Goal: Find specific page/section: Find specific page/section

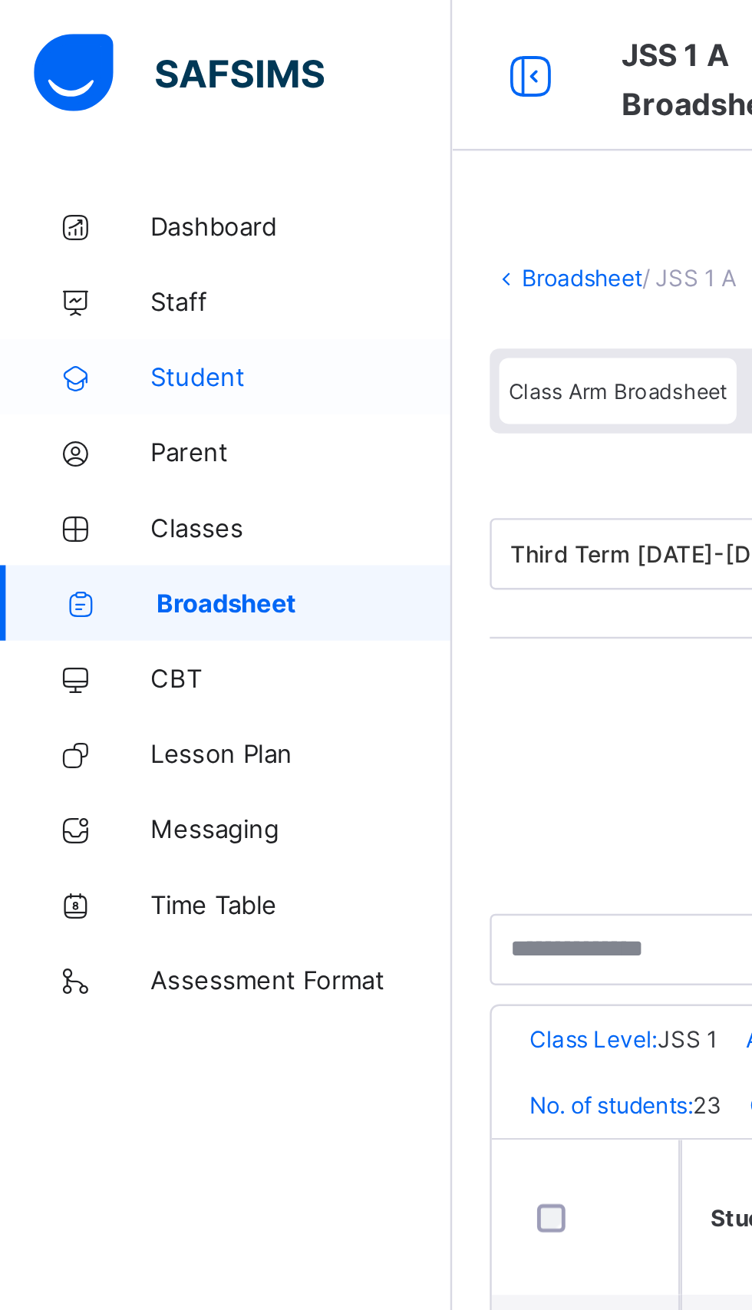
click at [77, 153] on span "Student" at bounding box center [122, 153] width 123 height 12
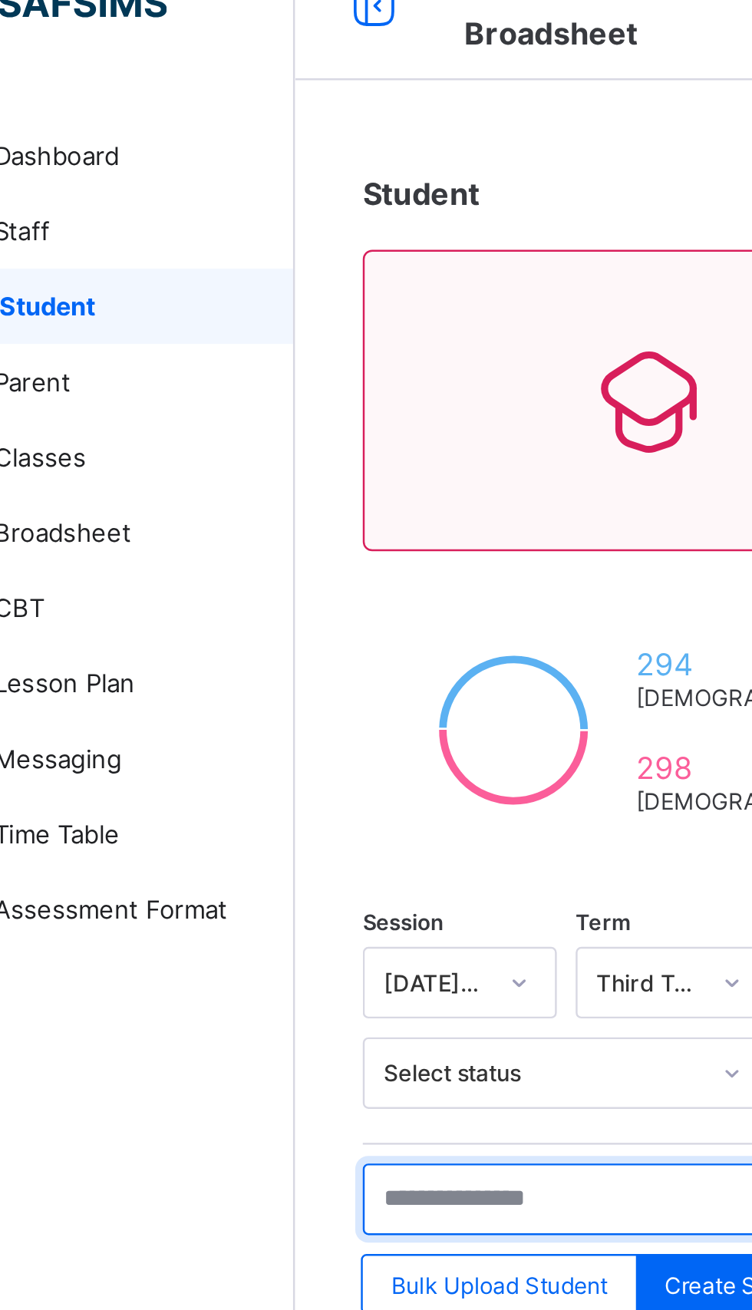
click at [276, 509] on input "text" at bounding box center [327, 517] width 230 height 29
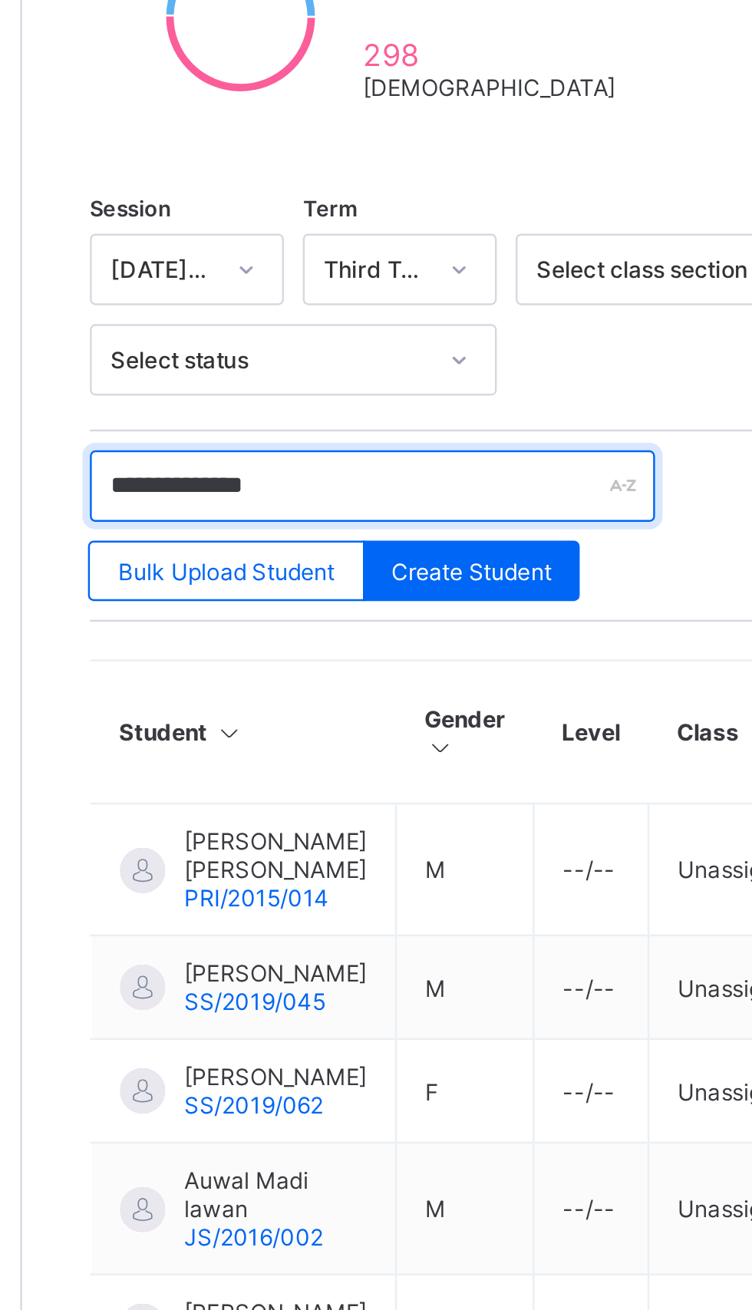
type input "**********"
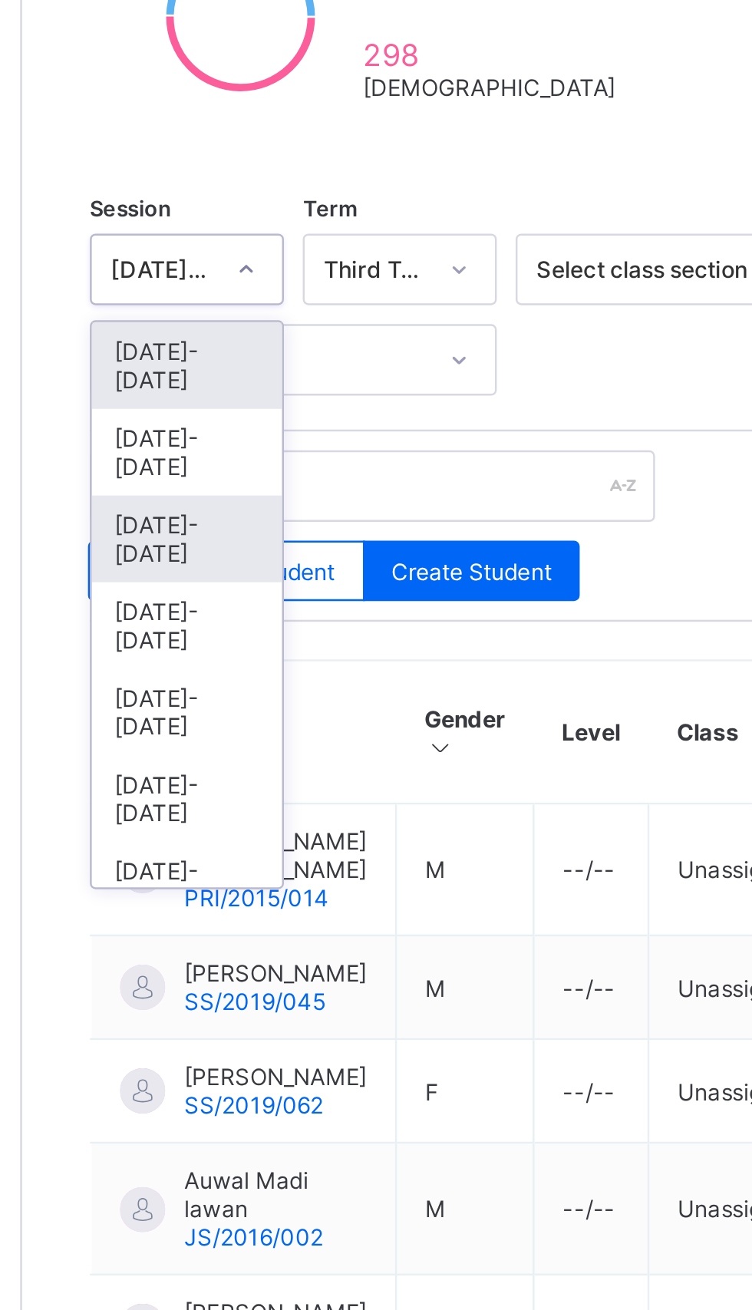
click at [243, 521] on div "[DATE]-[DATE]" at bounding box center [251, 538] width 77 height 35
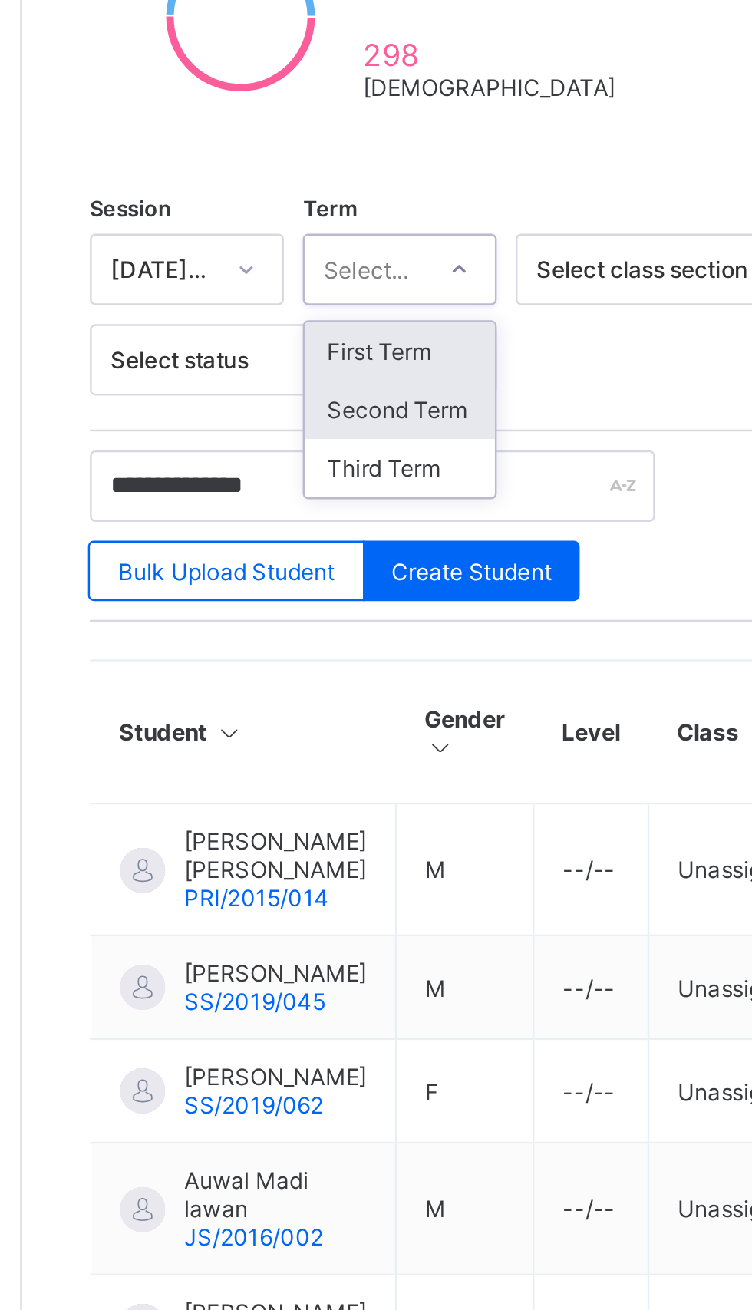
click at [341, 479] on div "Second Term" at bounding box center [337, 486] width 77 height 24
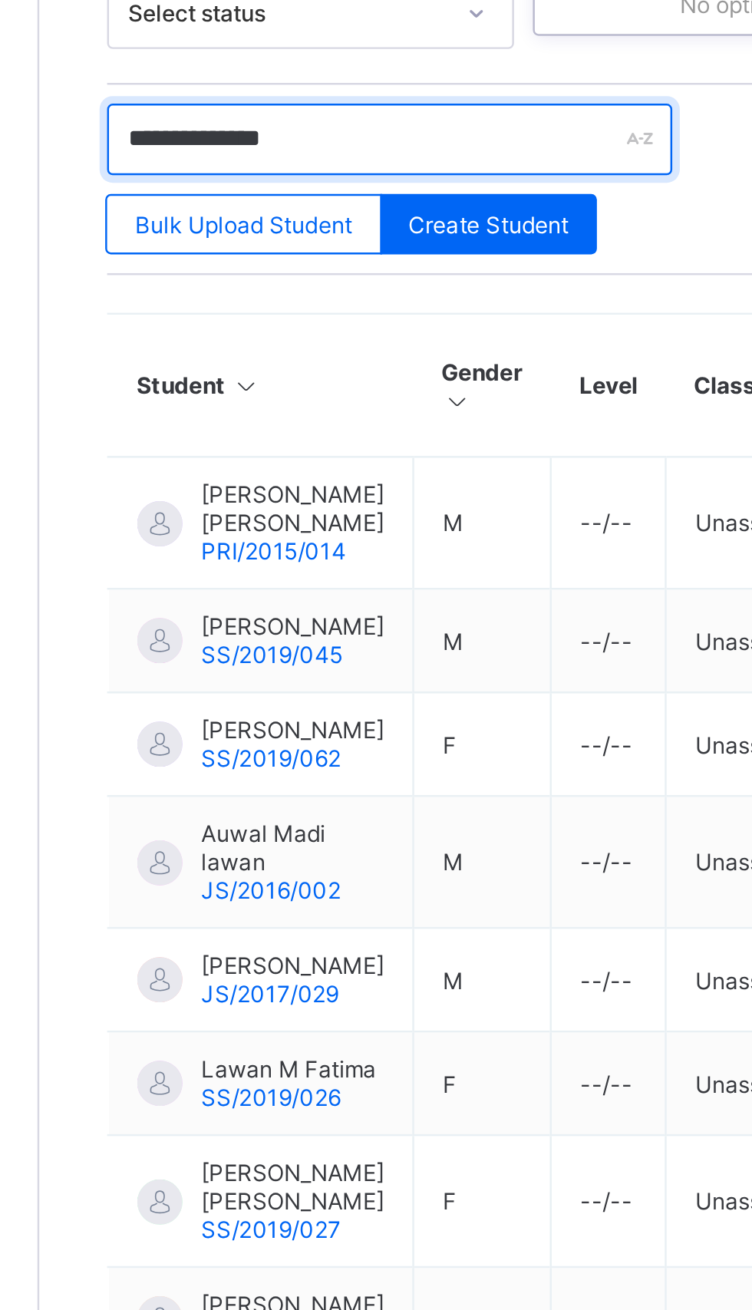
click at [305, 513] on input "**********" at bounding box center [327, 517] width 230 height 29
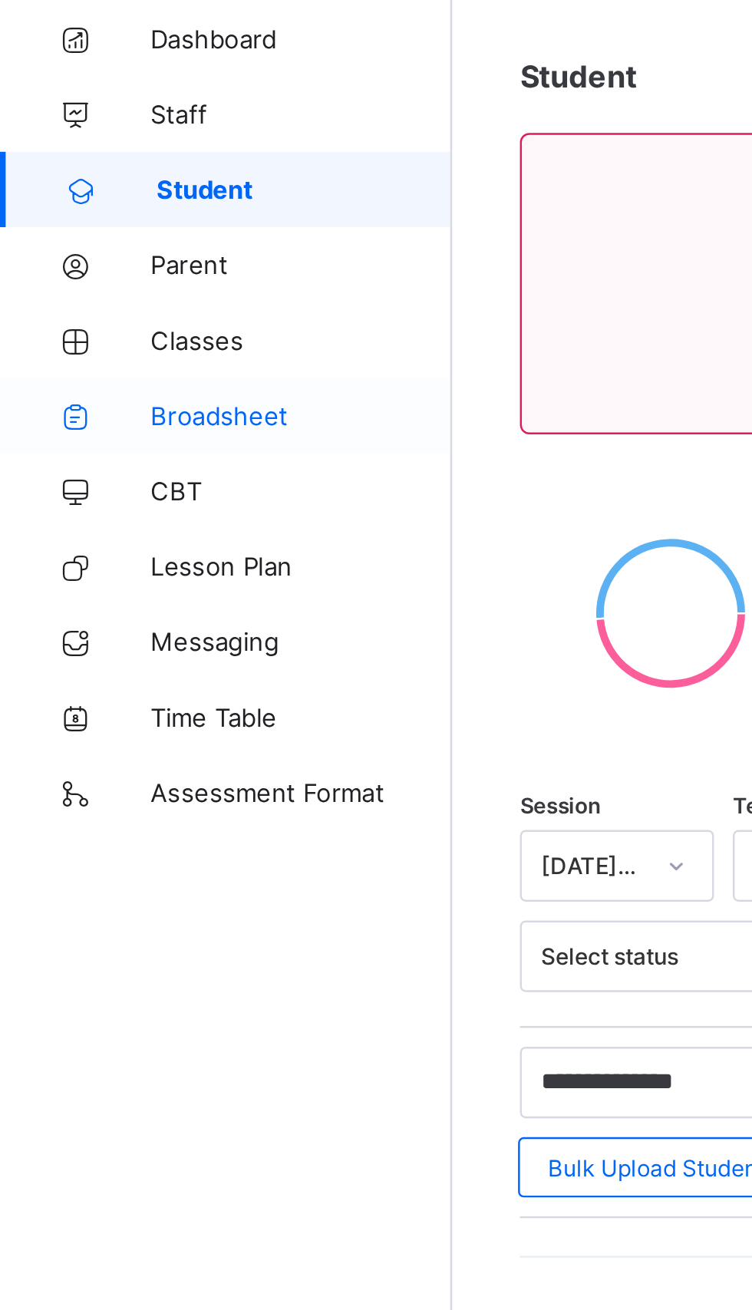
click at [89, 246] on span "Broadsheet" at bounding box center [122, 245] width 123 height 12
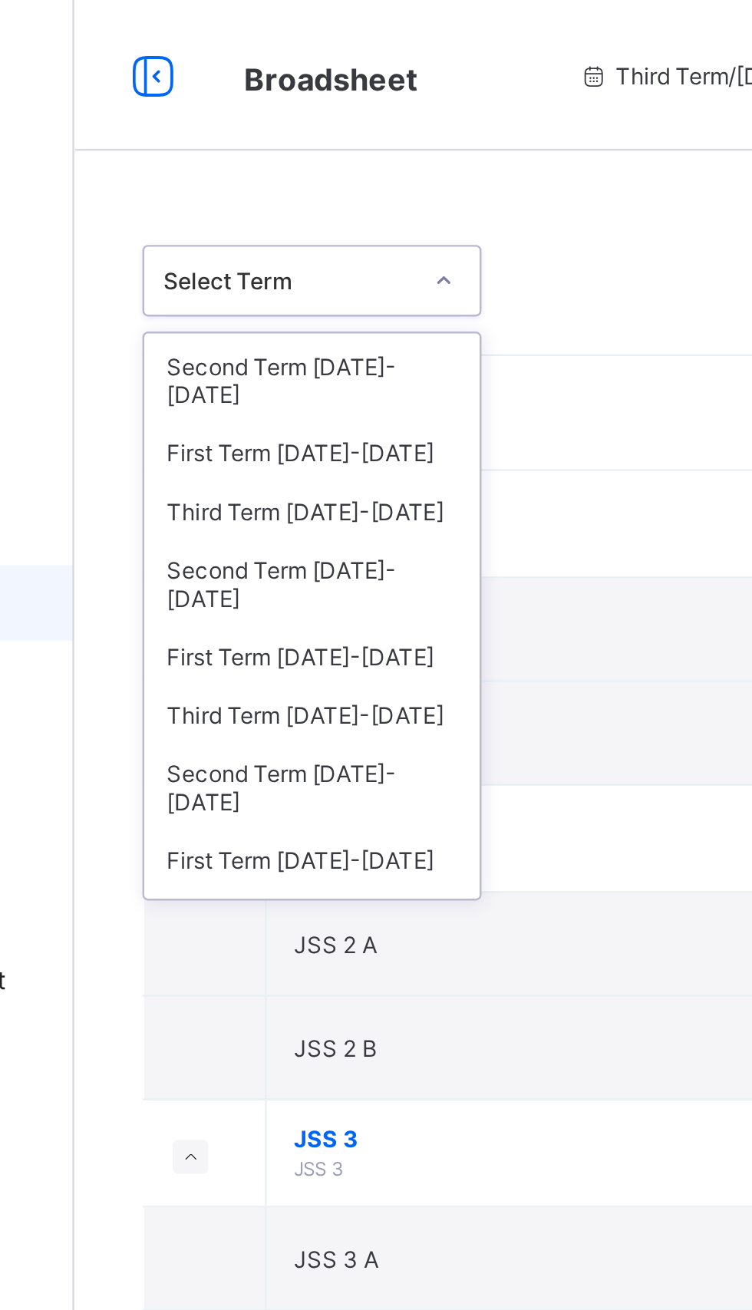
scroll to position [111, 0]
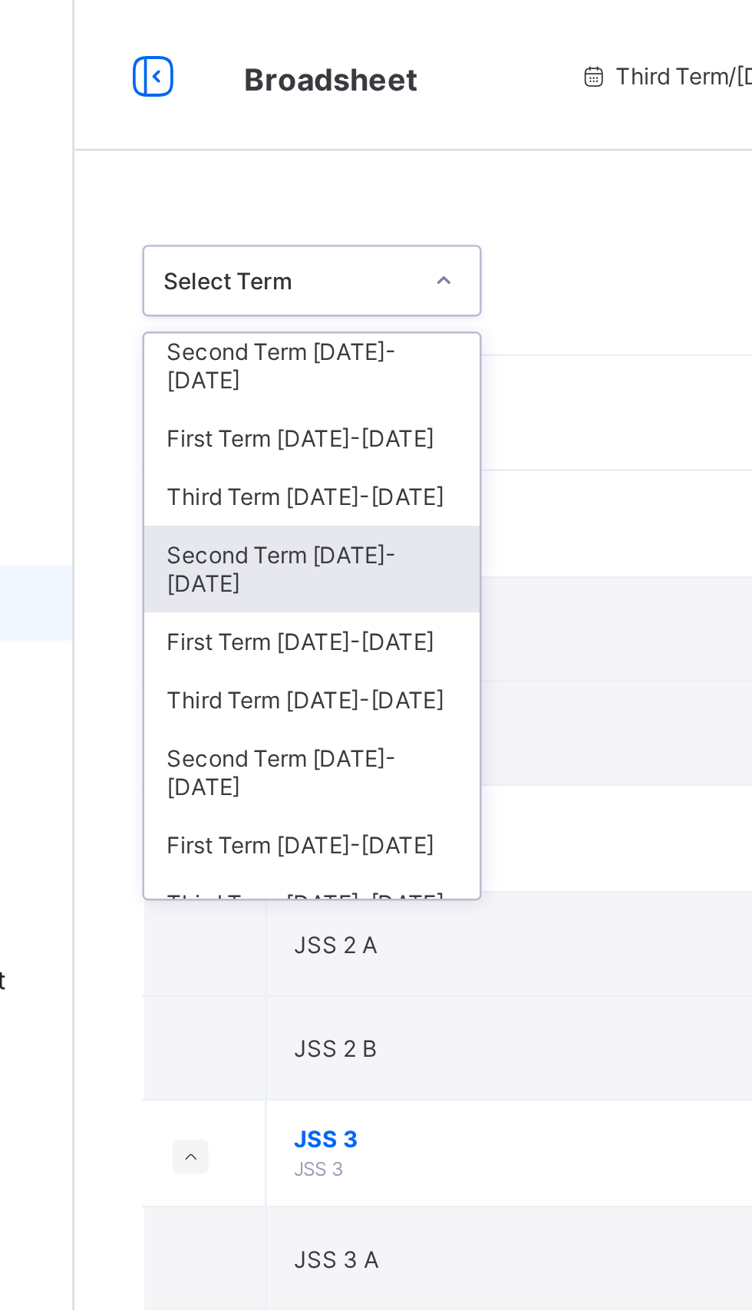
click at [277, 214] on div "Second Term [DATE]-[DATE]" at bounding box center [281, 231] width 137 height 35
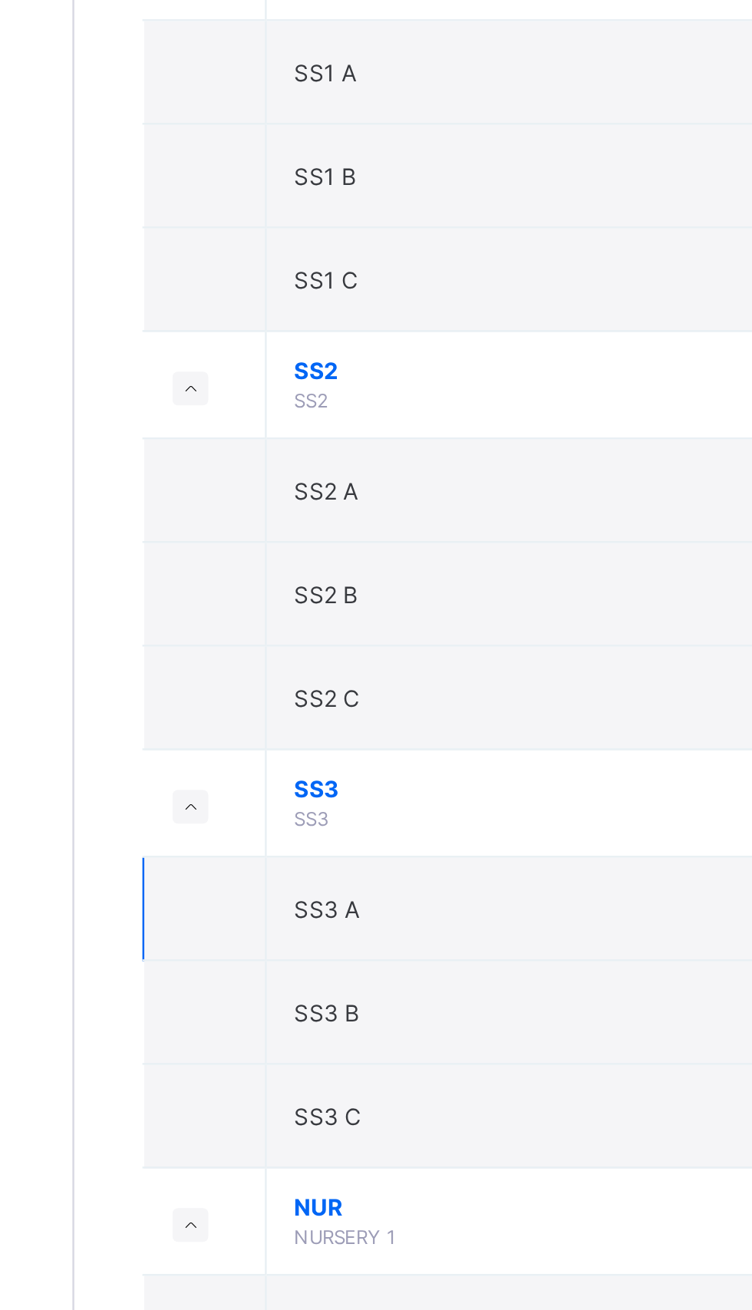
click at [288, 1033] on span "SS3 A" at bounding box center [287, 1036] width 27 height 12
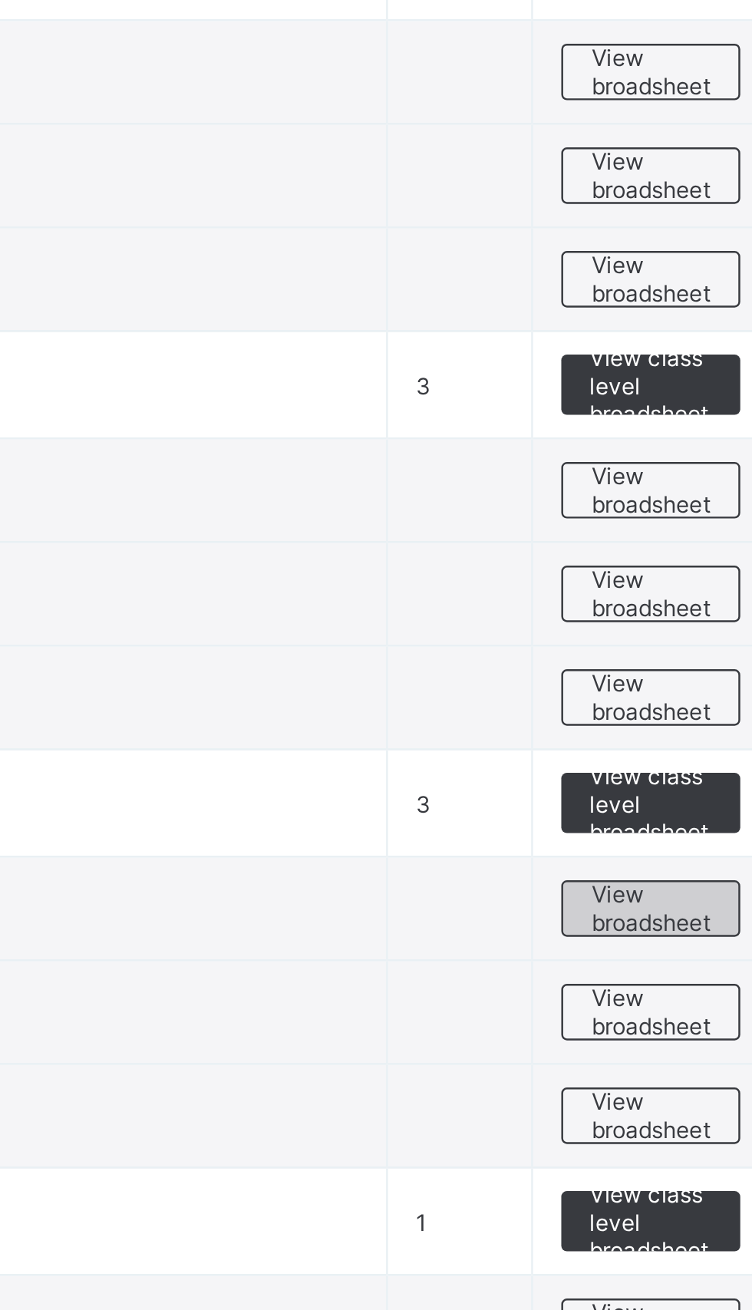
click at [670, 1029] on span "View broadsheet" at bounding box center [676, 1034] width 48 height 23
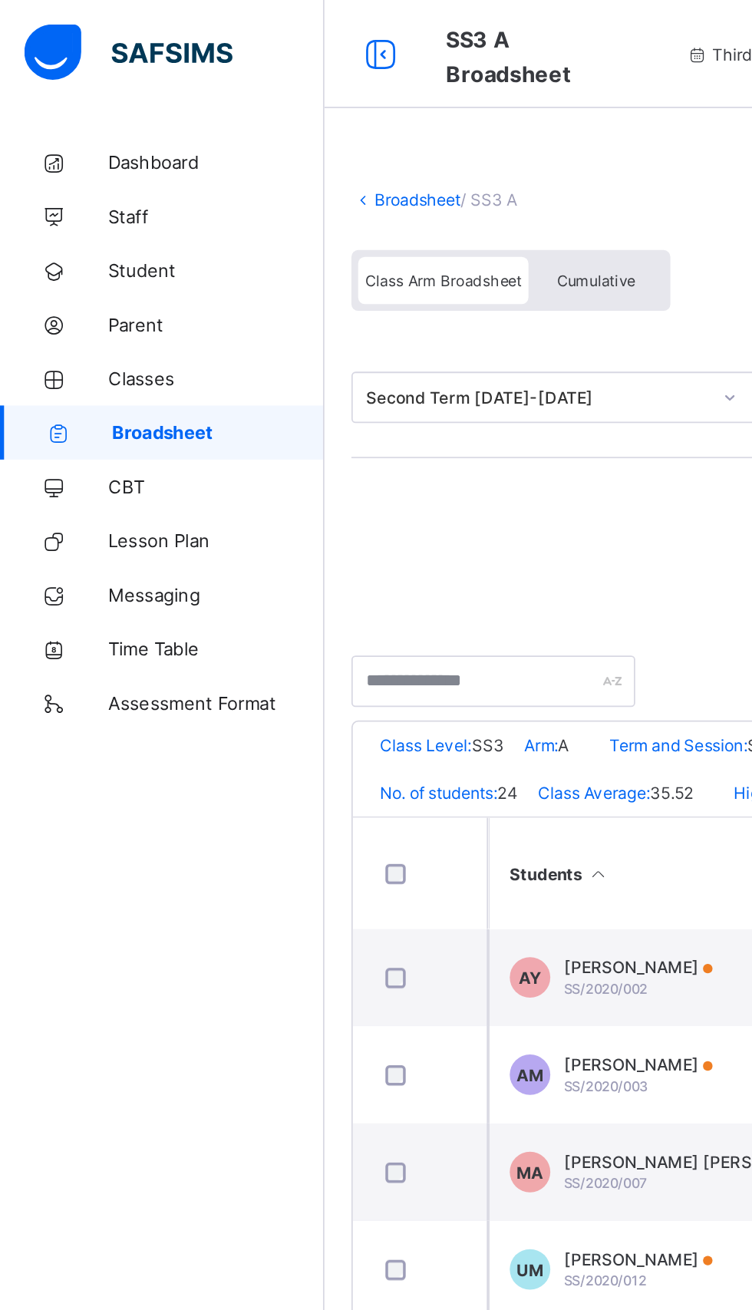
click at [236, 114] on link "Broadsheet" at bounding box center [237, 113] width 49 height 12
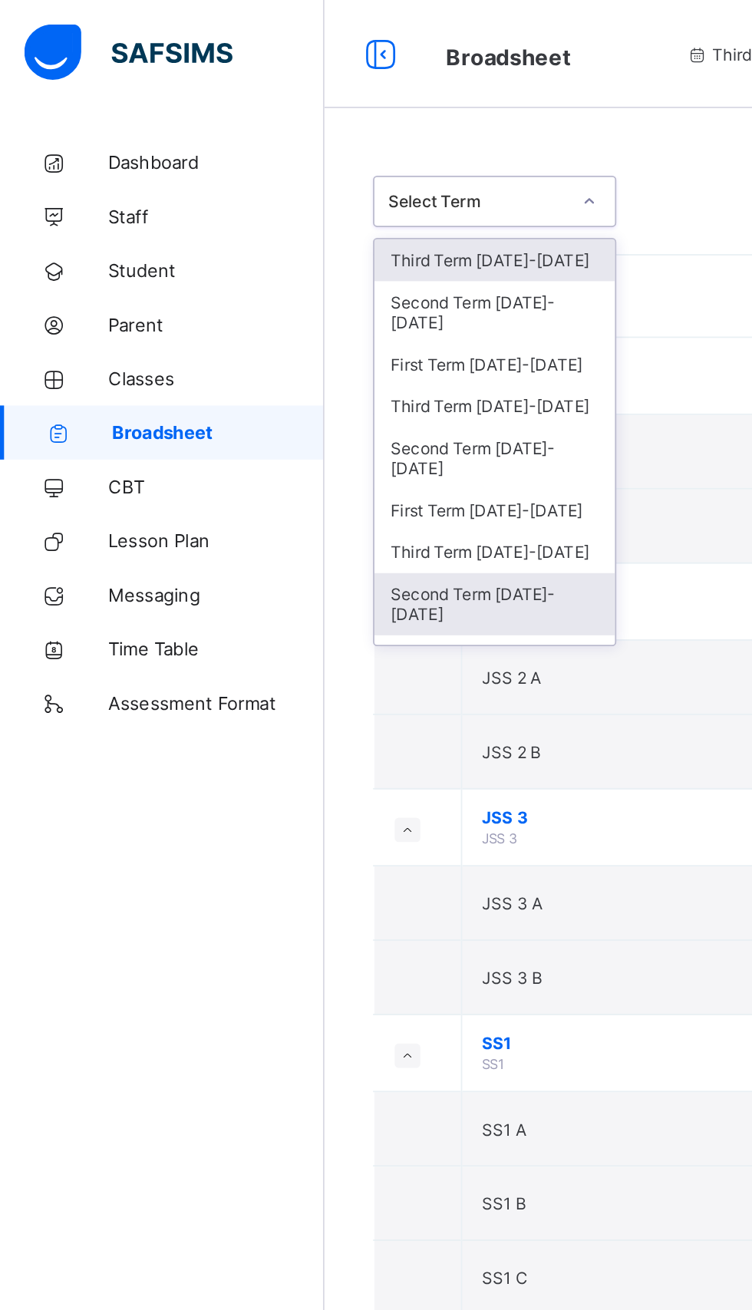
click at [275, 325] on div "Second Term [DATE]-[DATE]" at bounding box center [281, 342] width 137 height 35
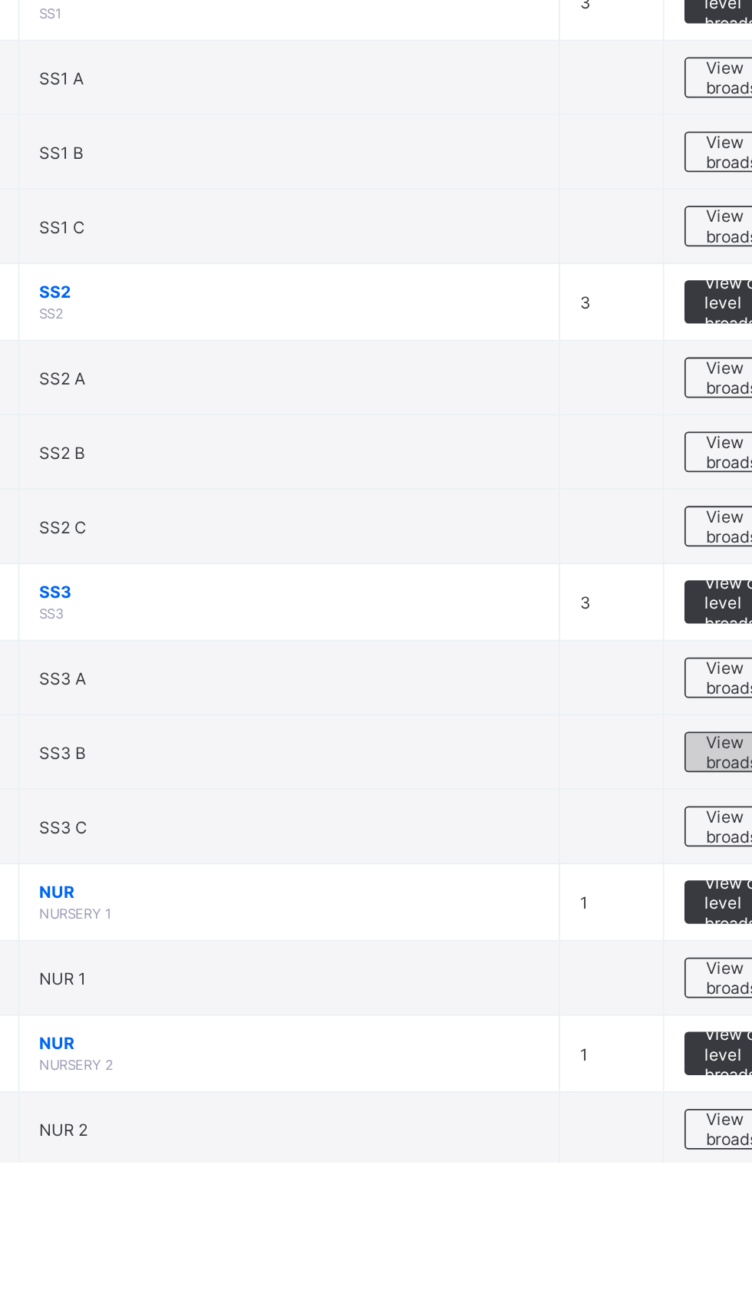
click at [657, 1077] on span "View broadsheet" at bounding box center [676, 1077] width 48 height 23
